Goal: Task Accomplishment & Management: Use online tool/utility

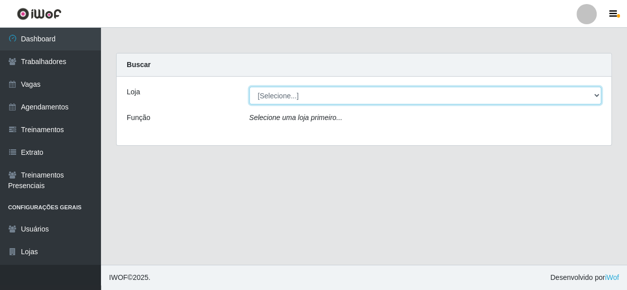
click at [300, 99] on select "[Selecione...] Rede Compras - CD Logistica" at bounding box center [426, 96] width 353 height 18
select select "429"
click at [250, 87] on select "[Selecione...] Rede Compras - CD Logistica" at bounding box center [426, 96] width 353 height 18
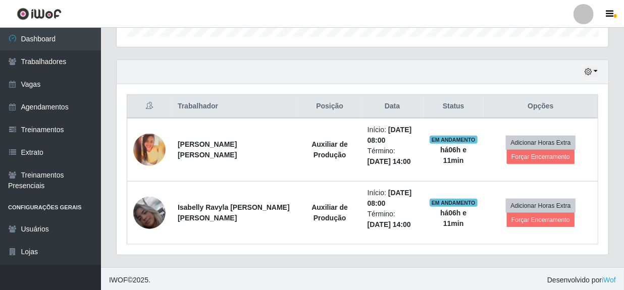
scroll to position [325, 0]
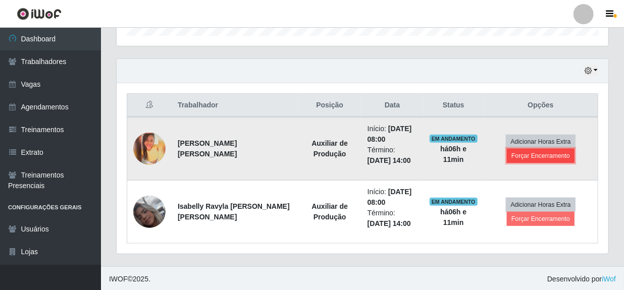
click at [540, 157] on button "Forçar Encerramento" at bounding box center [541, 156] width 68 height 14
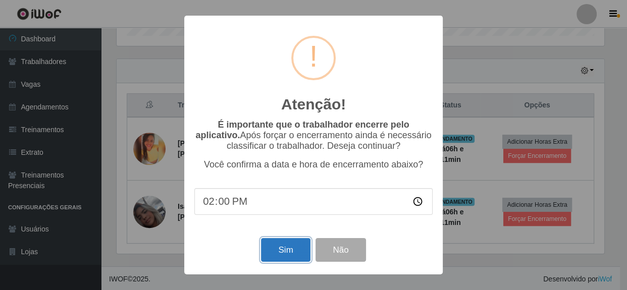
click at [289, 260] on button "Sim" at bounding box center [285, 250] width 49 height 24
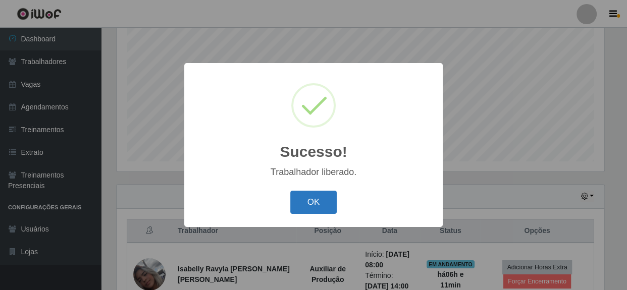
click at [321, 209] on button "OK" at bounding box center [313, 203] width 47 height 24
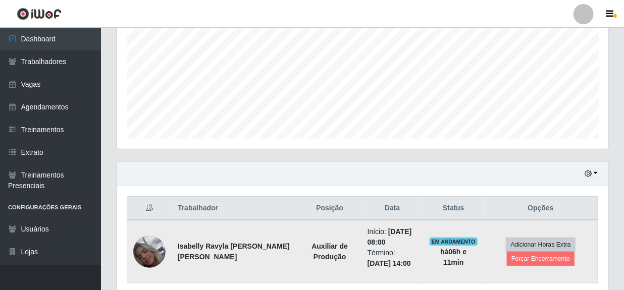
scroll to position [263, 0]
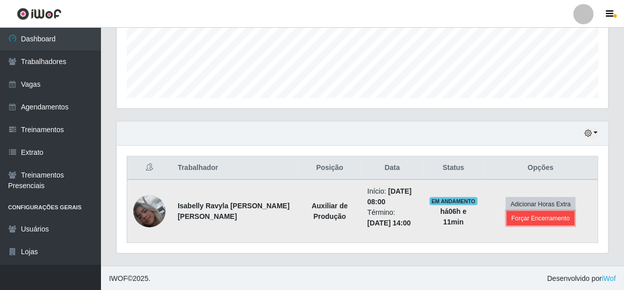
click at [527, 220] on button "Forçar Encerramento" at bounding box center [541, 219] width 68 height 14
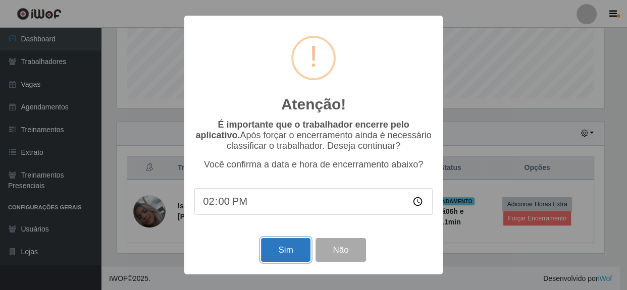
click at [268, 259] on button "Sim" at bounding box center [285, 250] width 49 height 24
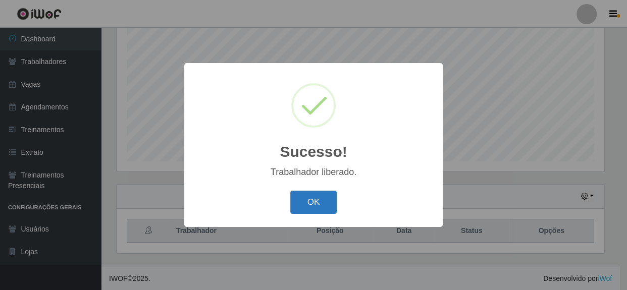
click at [313, 198] on button "OK" at bounding box center [313, 203] width 47 height 24
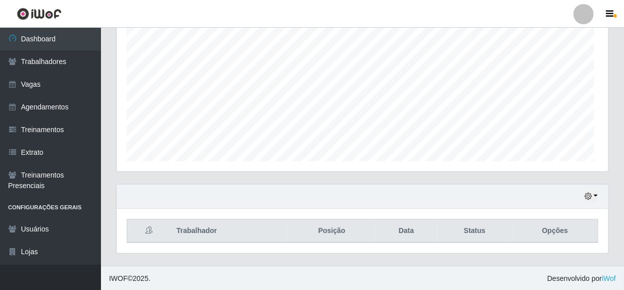
scroll to position [210, 492]
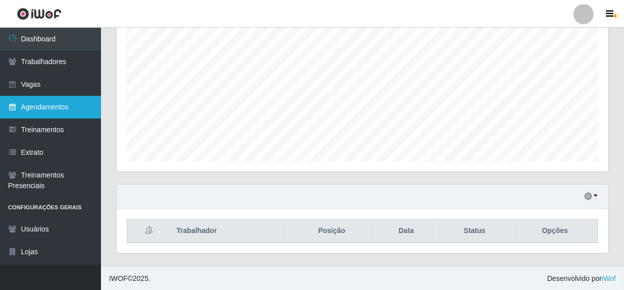
click at [57, 106] on link "Agendamentos" at bounding box center [50, 107] width 101 height 23
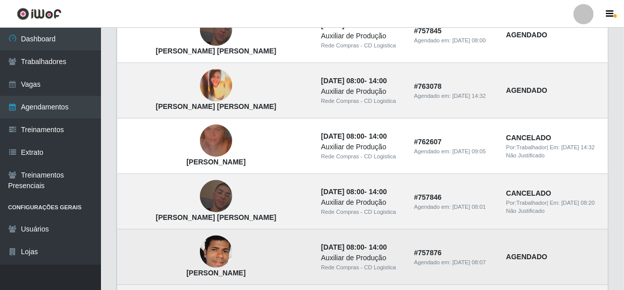
scroll to position [183, 0]
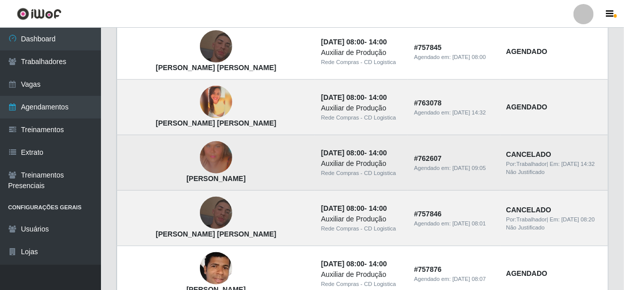
click at [200, 161] on img at bounding box center [216, 158] width 32 height 58
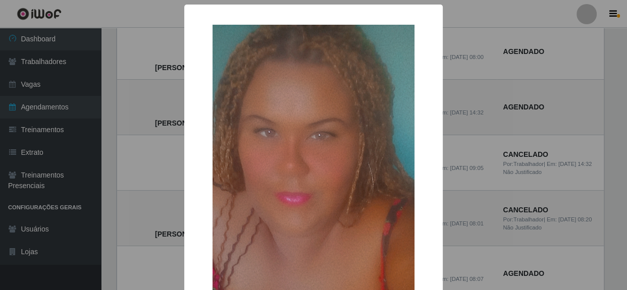
click at [462, 162] on div "× [PERSON_NAME] OK Cancel" at bounding box center [313, 145] width 627 height 290
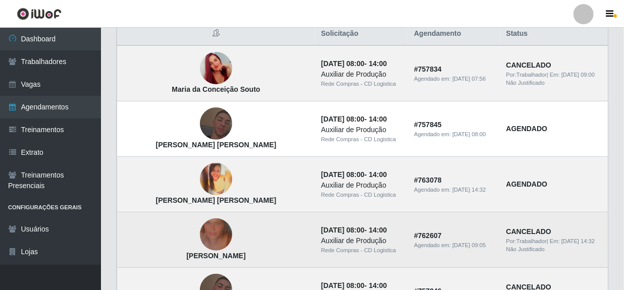
scroll to position [91, 0]
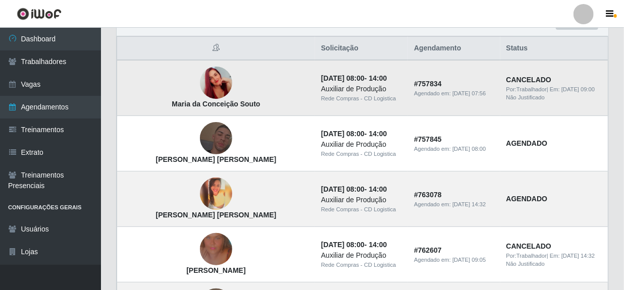
click at [200, 88] on img at bounding box center [216, 84] width 32 height 58
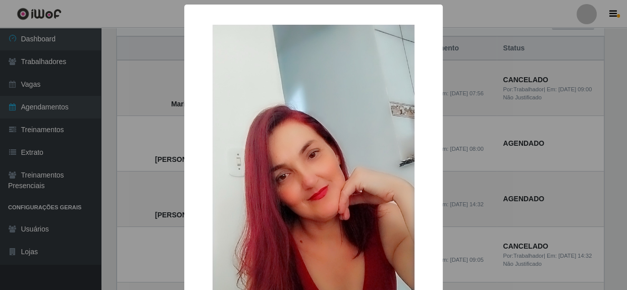
click at [504, 149] on div "× [PERSON_NAME] [PERSON_NAME] OK Cancel" at bounding box center [313, 145] width 627 height 290
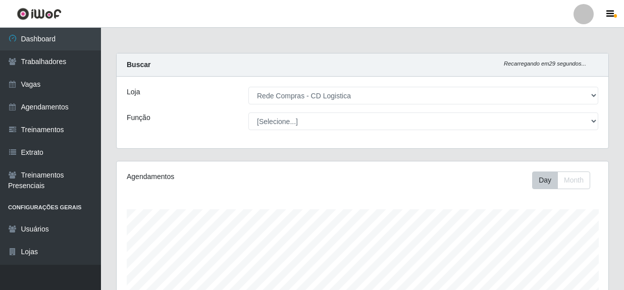
select select "429"
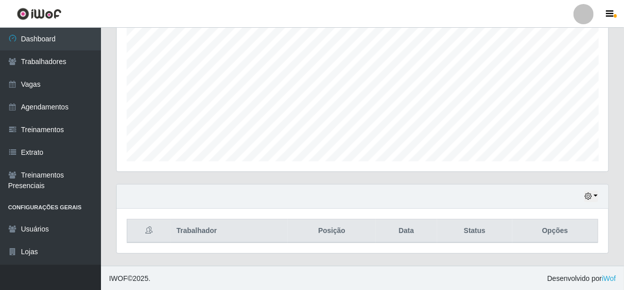
scroll to position [210, 492]
